Goal: Information Seeking & Learning: Learn about a topic

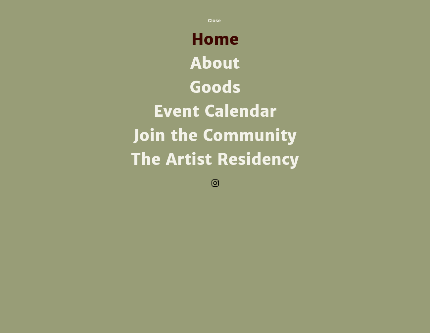
click at [221, 156] on link "The Artist Residency" at bounding box center [215, 159] width 173 height 24
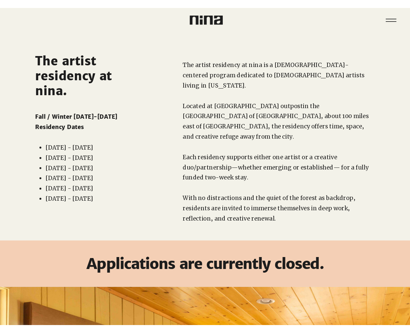
scroll to position [19, 0]
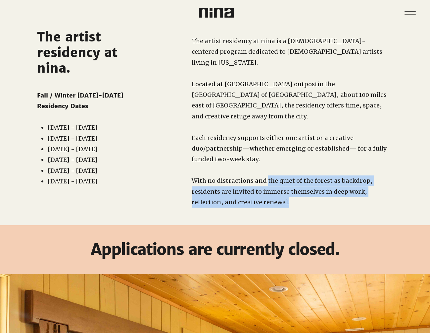
drag, startPoint x: 289, startPoint y: 192, endPoint x: 265, endPoint y: 169, distance: 32.3
click at [265, 175] on p "With no distractions and the quiet of the forest as backdrop, residents are inv…" at bounding box center [290, 191] width 197 height 32
copy span "the quiet of the forest as backdrop, residents are invited to immerse themselve…"
